Goal: Information Seeking & Learning: Find specific fact

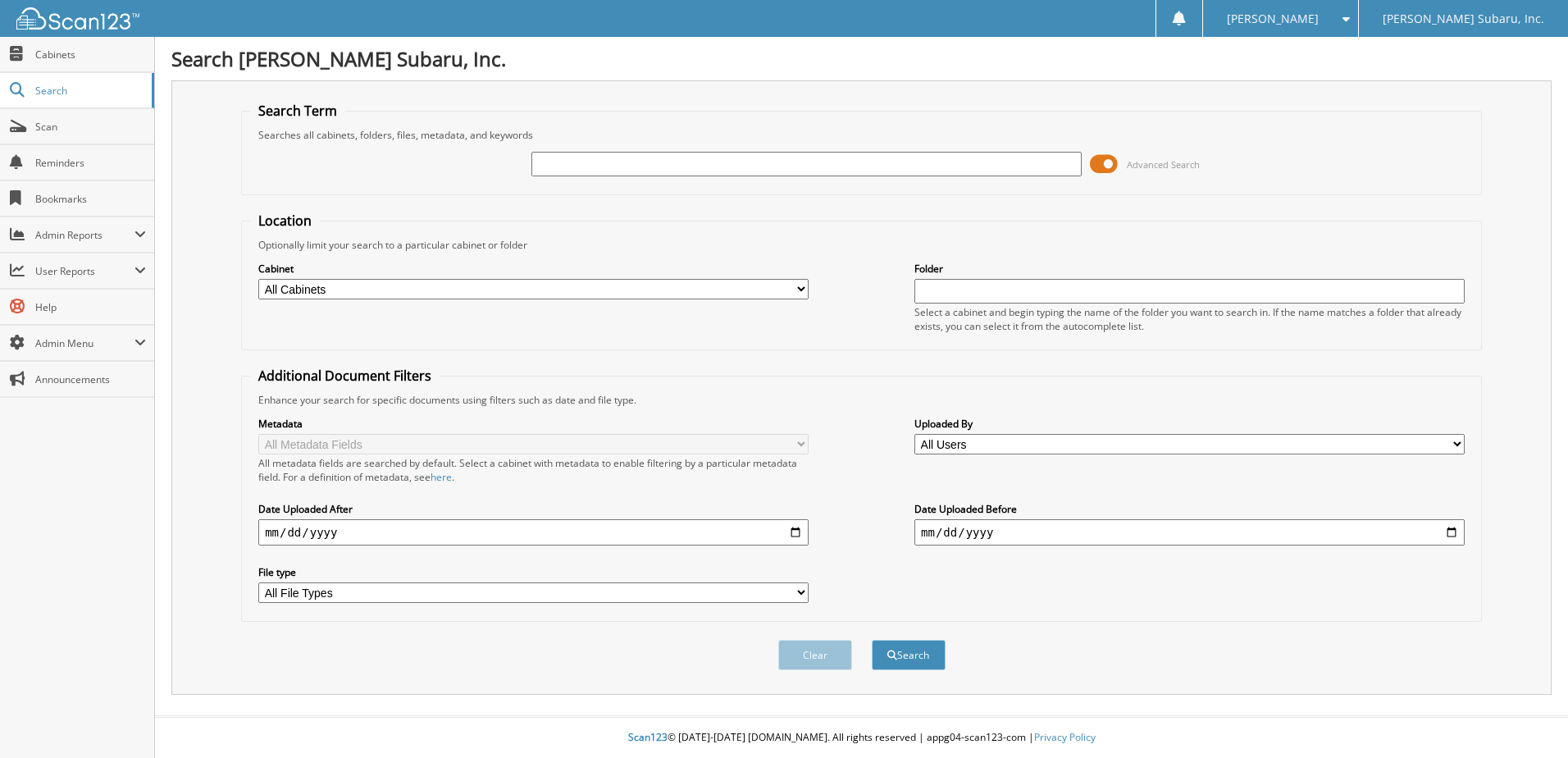
click at [1100, 171] on span at bounding box center [1104, 163] width 28 height 24
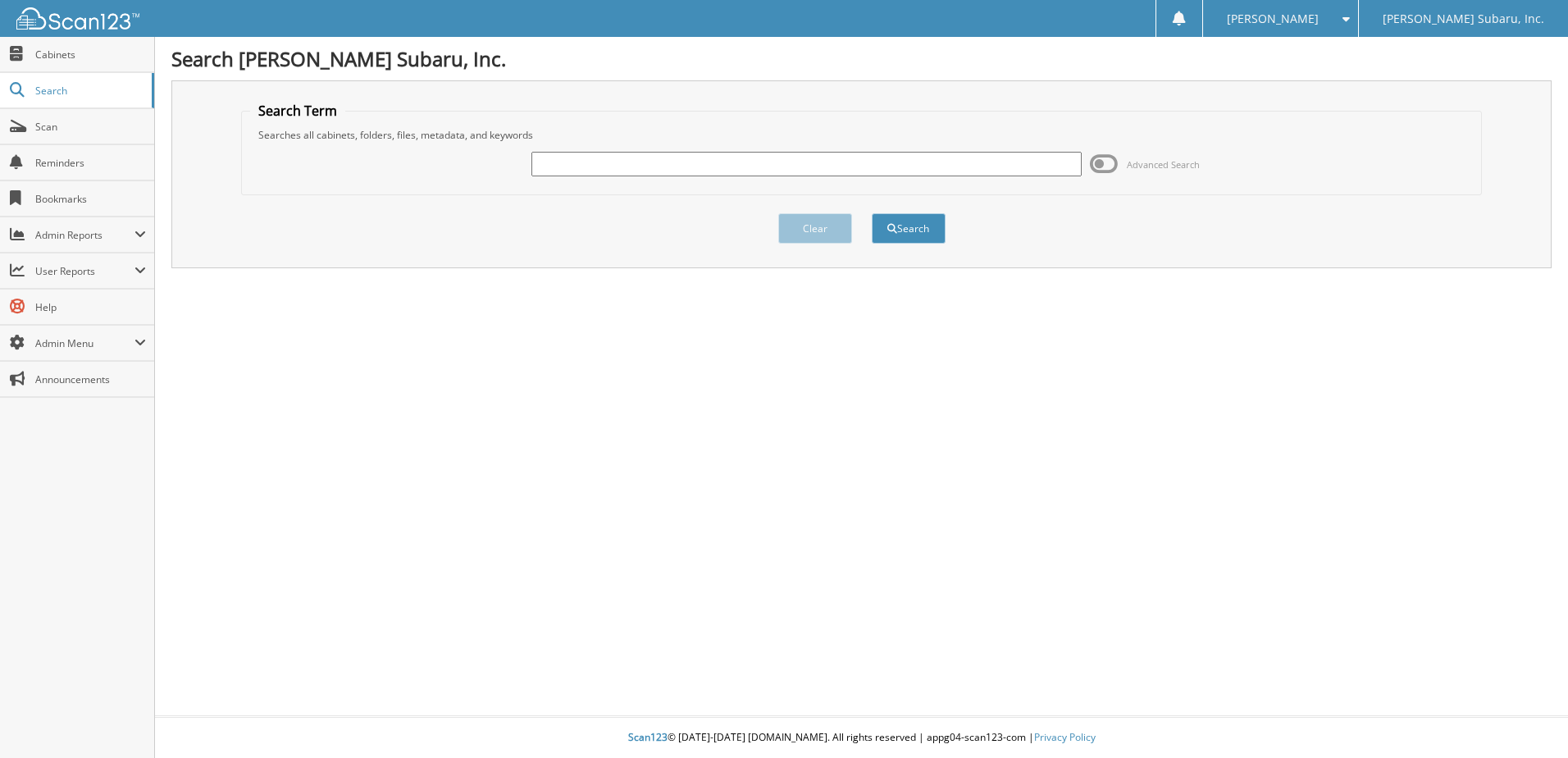
click at [565, 164] on input "text" at bounding box center [806, 163] width 550 height 24
type input "282597"
click at [908, 218] on button "Search" at bounding box center [908, 228] width 73 height 30
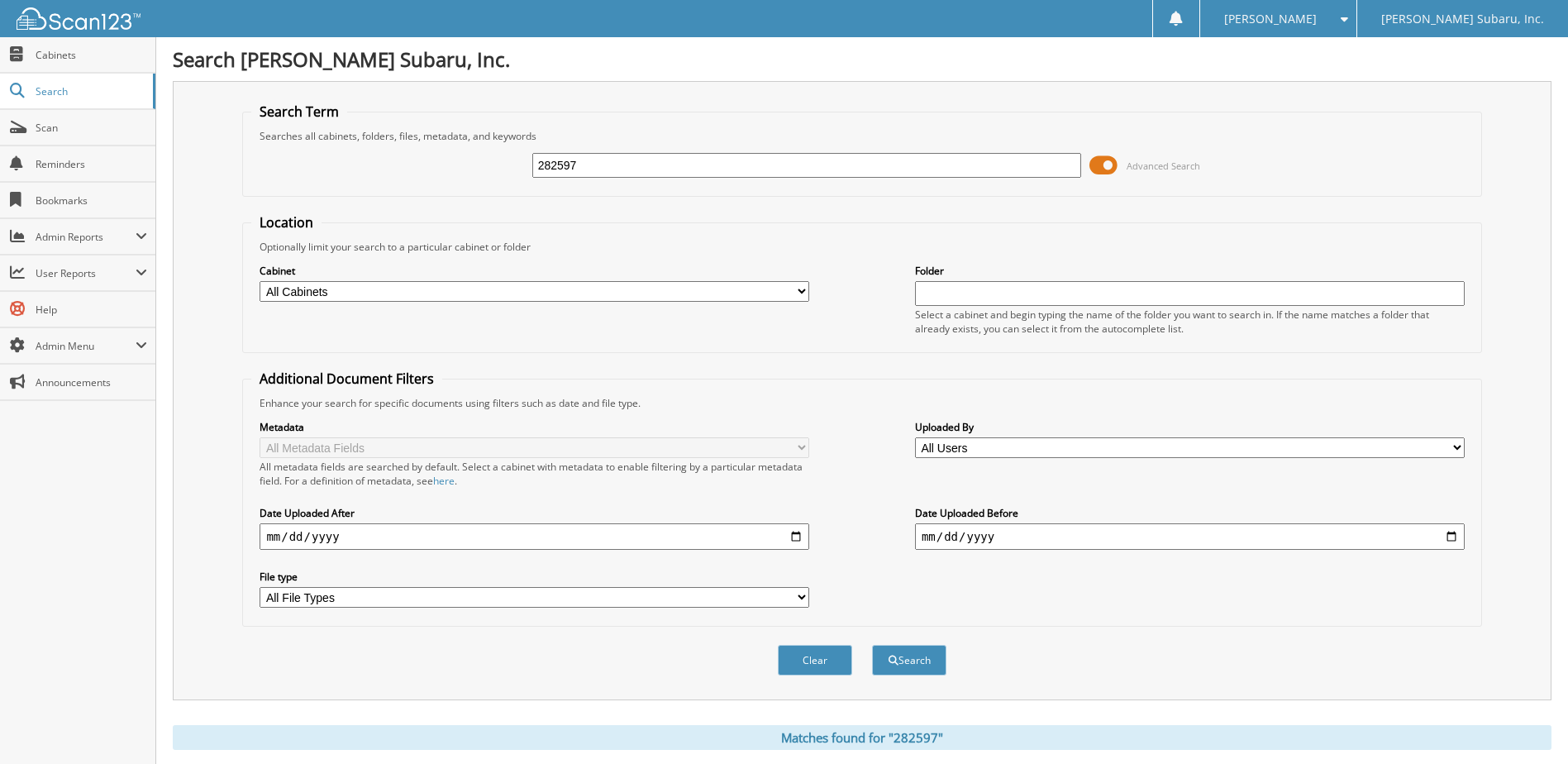
click at [1094, 159] on span at bounding box center [1104, 165] width 29 height 25
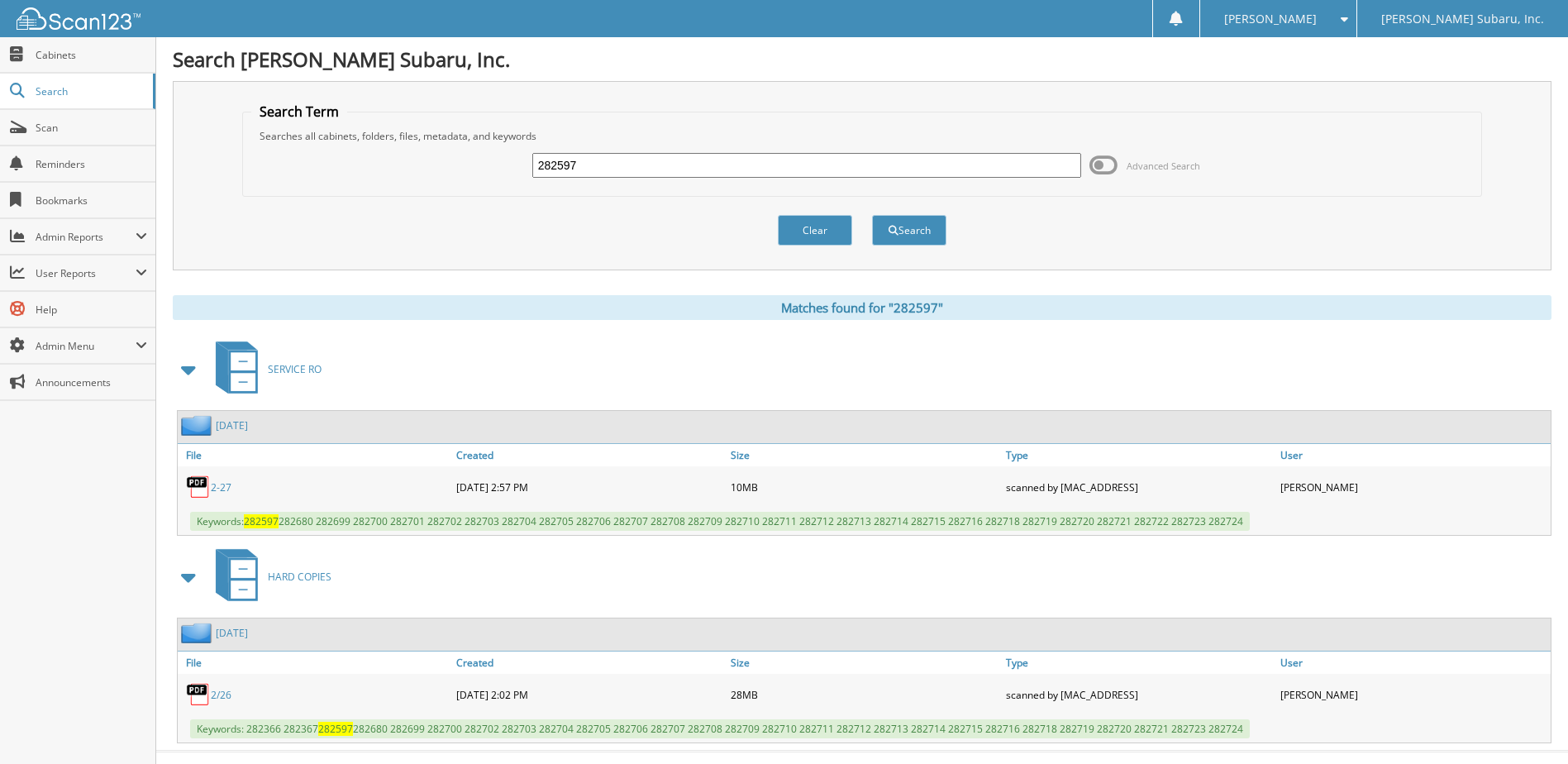
click at [197, 429] on img at bounding box center [198, 425] width 34 height 21
click at [207, 428] on img at bounding box center [198, 425] width 34 height 21
click at [248, 426] on link "[DATE]" at bounding box center [232, 425] width 33 height 14
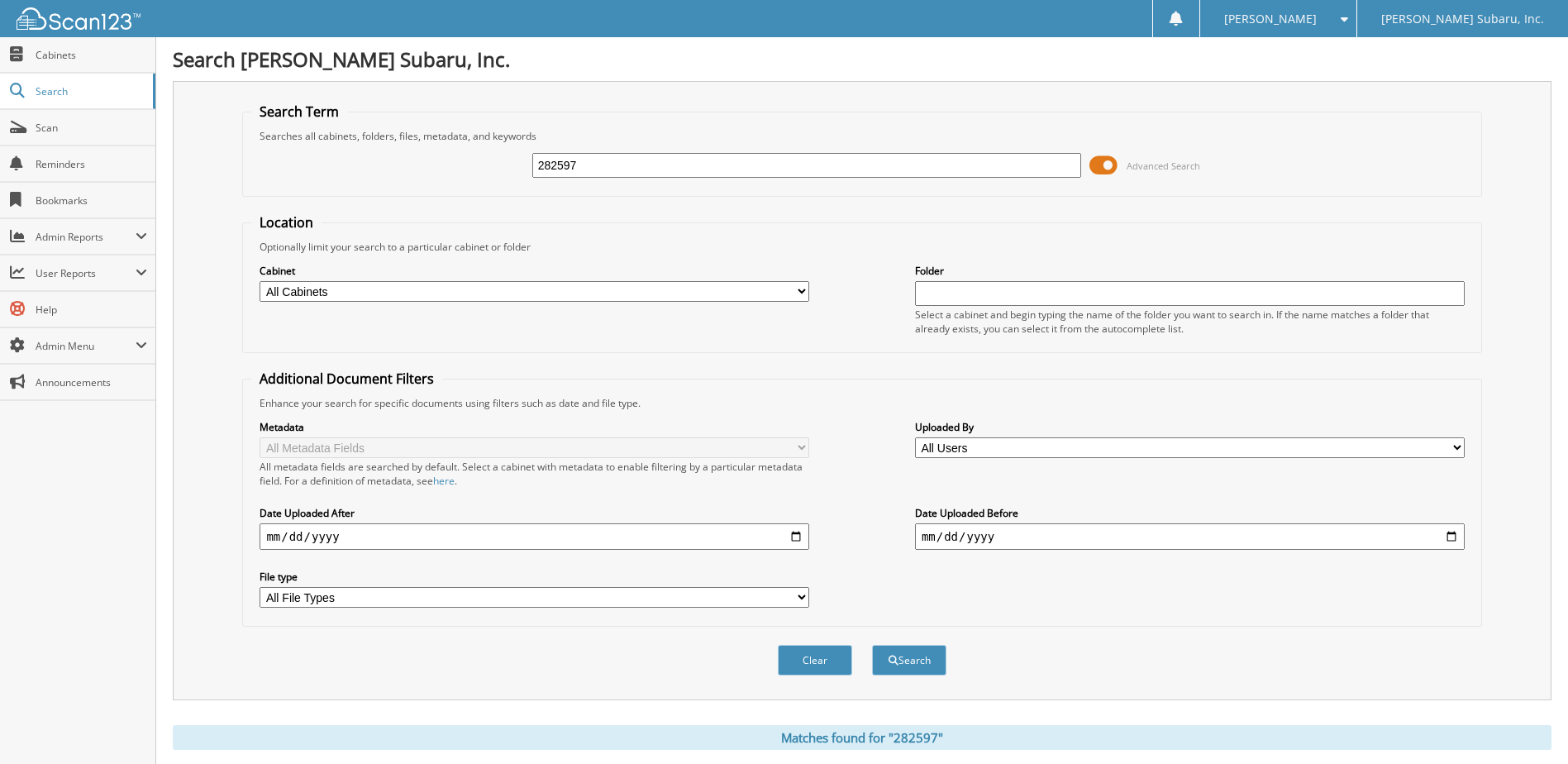
click at [1098, 173] on span at bounding box center [1104, 165] width 29 height 25
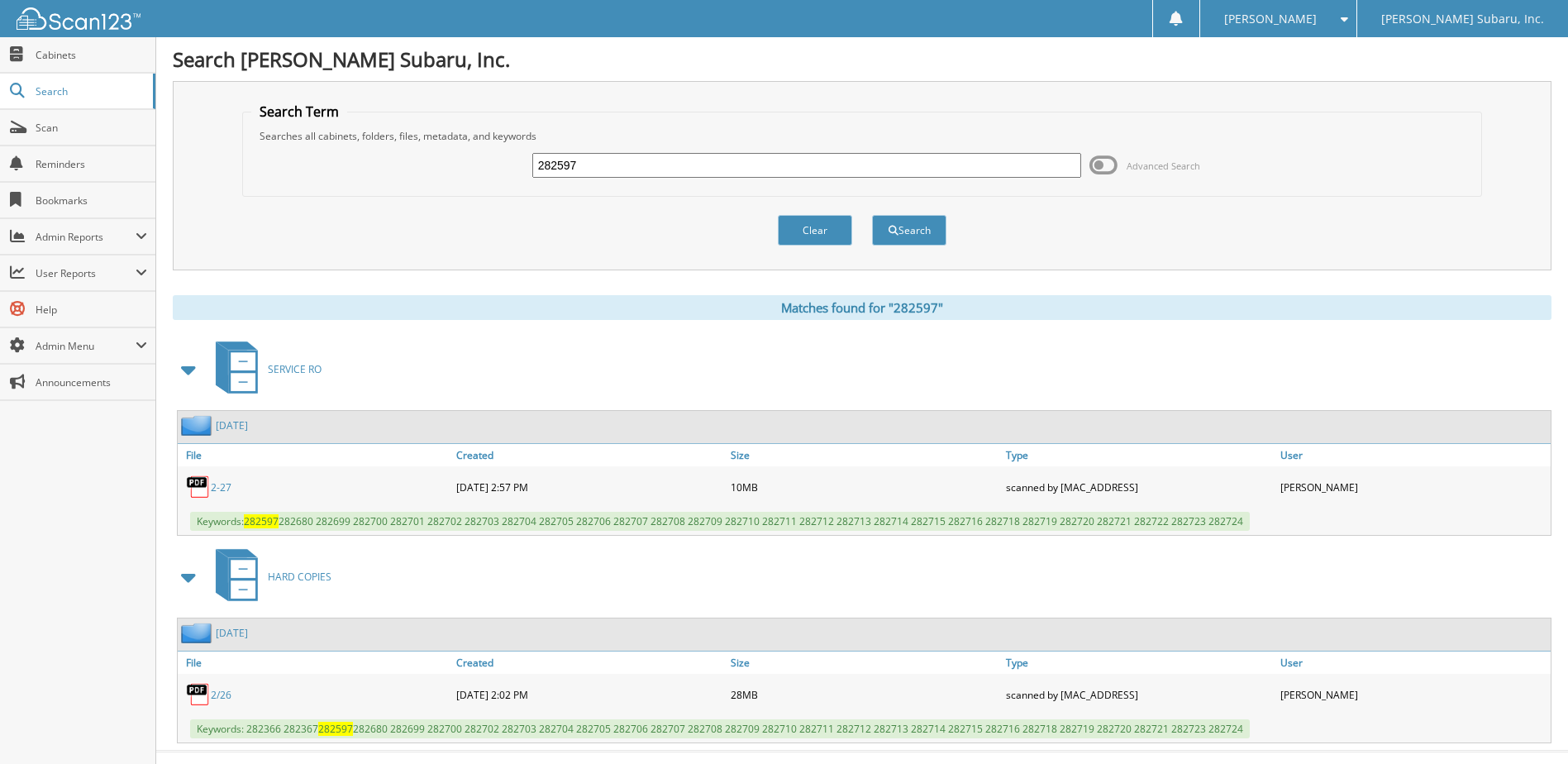
click at [221, 694] on link "2/26" at bounding box center [221, 695] width 21 height 14
